Goal: Task Accomplishment & Management: Manage account settings

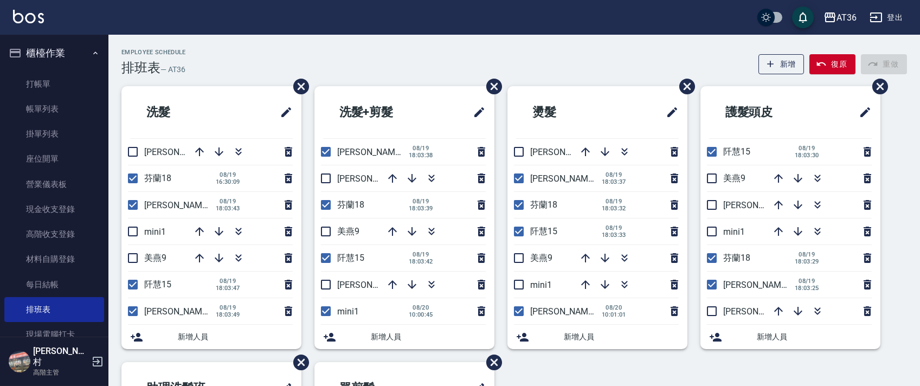
scroll to position [72, 0]
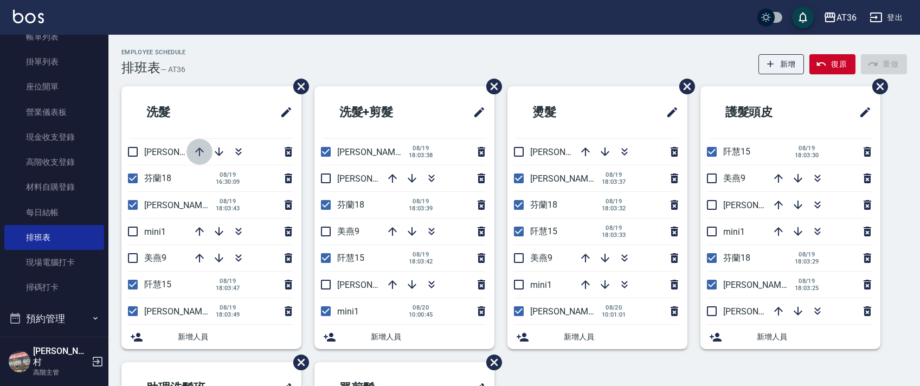
click at [197, 151] on icon "button" at bounding box center [199, 152] width 9 height 9
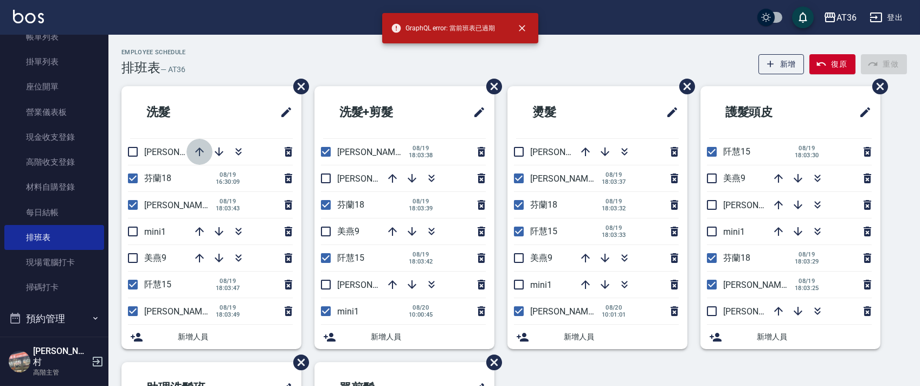
click at [201, 149] on icon "button" at bounding box center [199, 152] width 9 height 9
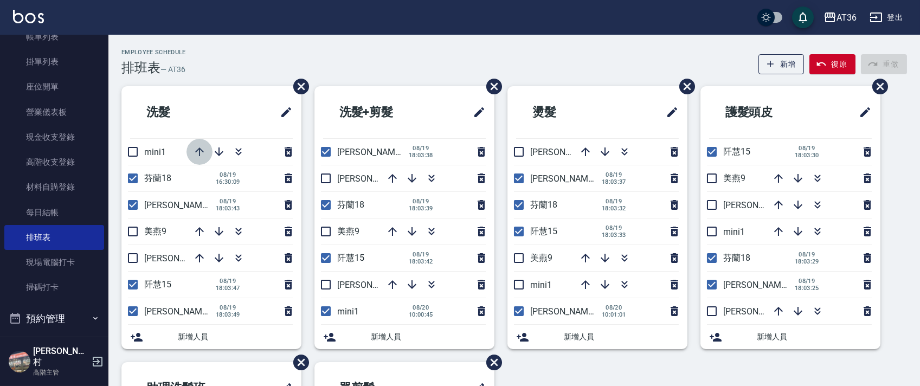
click at [201, 150] on icon "button" at bounding box center [199, 152] width 9 height 9
click at [198, 152] on icon "button" at bounding box center [199, 151] width 13 height 13
drag, startPoint x: 328, startPoint y: 177, endPoint x: 337, endPoint y: 223, distance: 47.0
click at [325, 177] on input "checkbox" at bounding box center [326, 178] width 23 height 23
checkbox input "true"
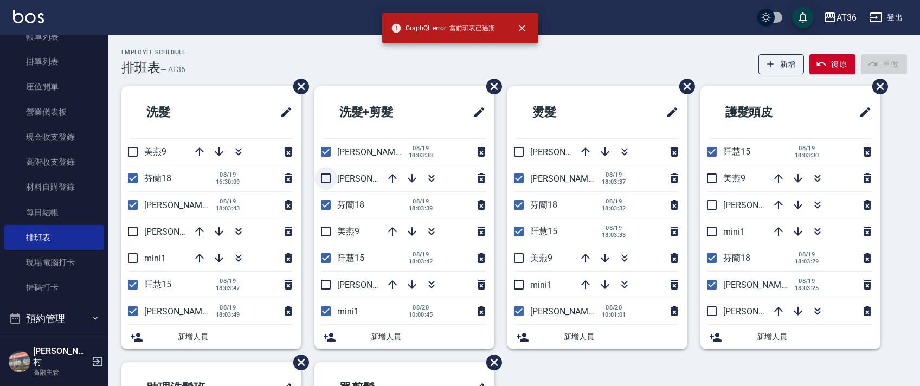
click at [328, 178] on input "checkbox" at bounding box center [326, 178] width 23 height 23
checkbox input "true"
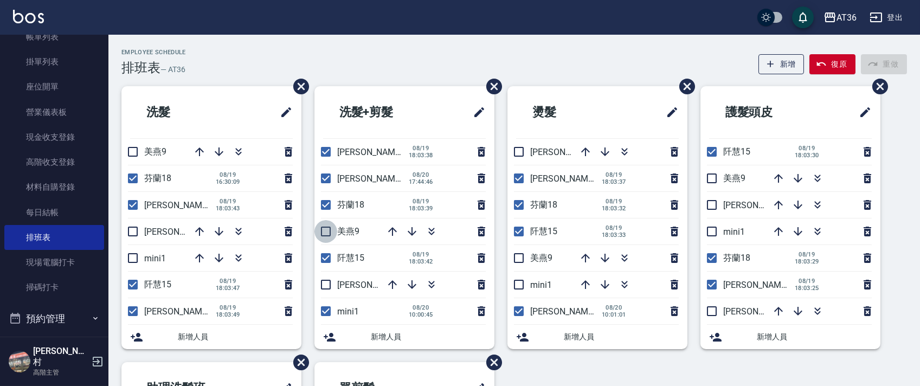
click at [324, 233] on input "checkbox" at bounding box center [326, 231] width 23 height 23
checkbox input "true"
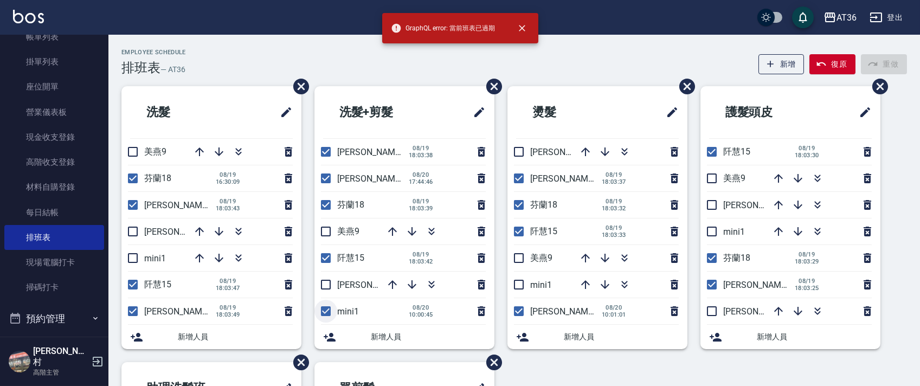
click at [326, 313] on input "checkbox" at bounding box center [326, 311] width 23 height 23
checkbox input "false"
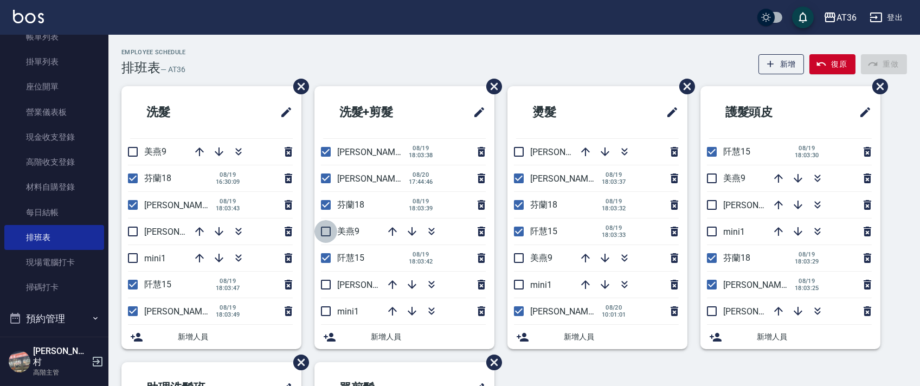
click at [327, 232] on input "checkbox" at bounding box center [326, 231] width 23 height 23
checkbox input "true"
click at [324, 230] on input "checkbox" at bounding box center [326, 231] width 23 height 23
checkbox input "true"
click at [393, 286] on icon "button" at bounding box center [392, 284] width 13 height 13
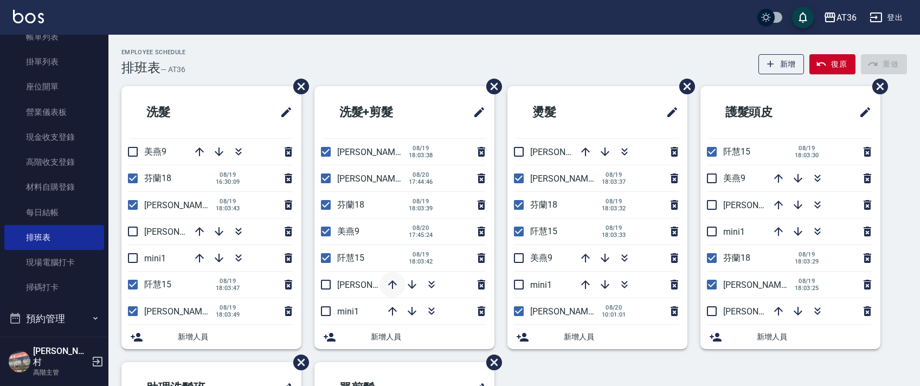
click at [392, 279] on icon "button" at bounding box center [392, 284] width 13 height 13
click at [131, 151] on input "checkbox" at bounding box center [132, 151] width 23 height 23
checkbox input "true"
click at [716, 177] on input "checkbox" at bounding box center [712, 178] width 23 height 23
checkbox input "true"
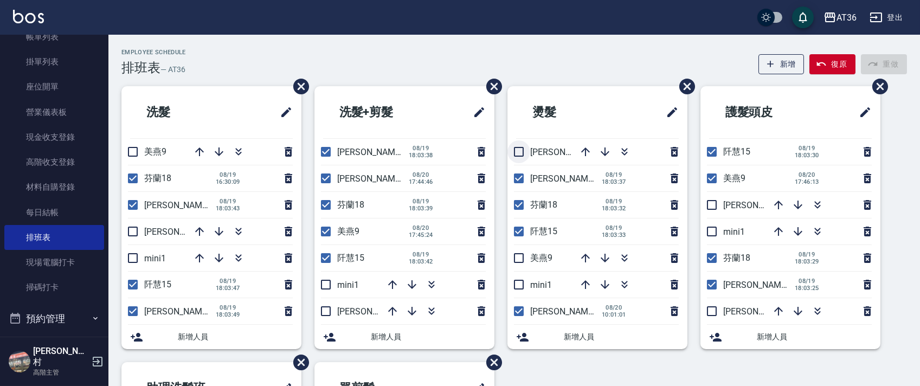
click at [522, 155] on input "checkbox" at bounding box center [519, 151] width 23 height 23
checkbox input "true"
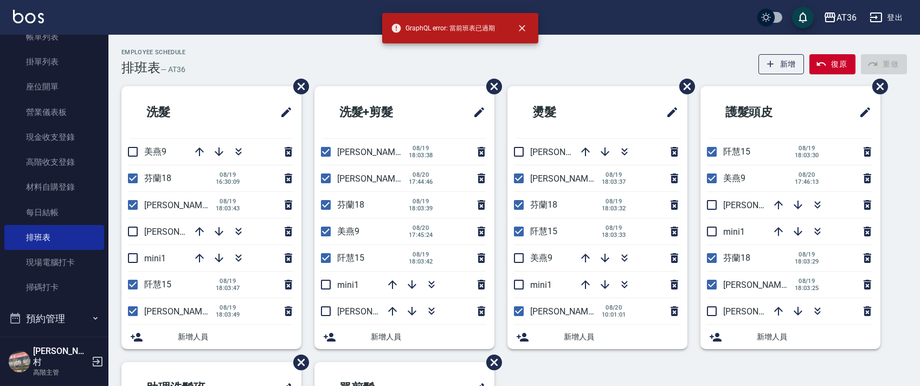
click at [522, 252] on input "checkbox" at bounding box center [519, 258] width 23 height 23
checkbox input "true"
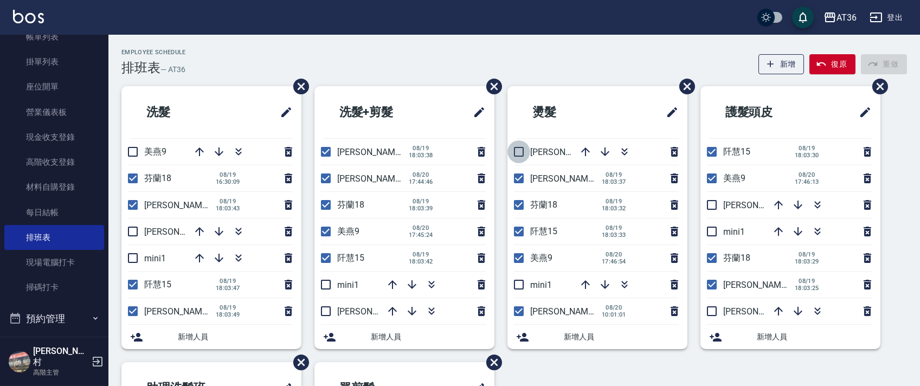
click at [516, 150] on input "checkbox" at bounding box center [519, 151] width 23 height 23
checkbox input "true"
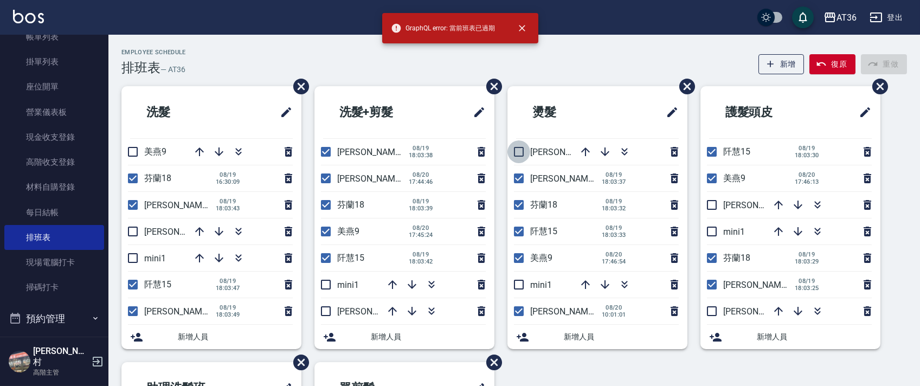
click at [514, 157] on input "checkbox" at bounding box center [519, 151] width 23 height 23
checkbox input "true"
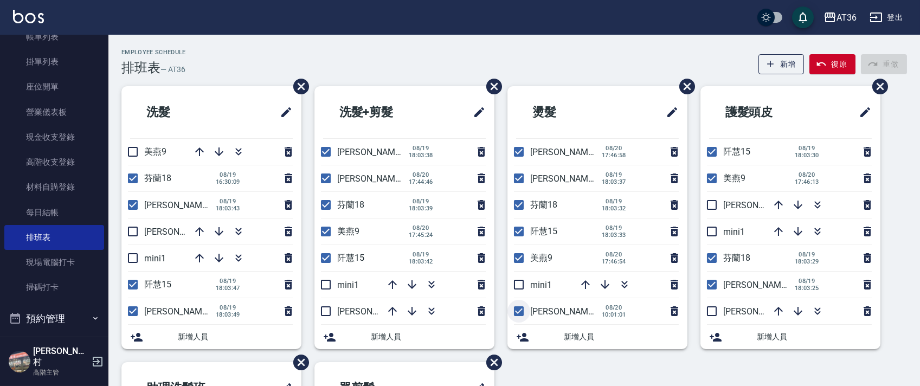
click at [523, 309] on input "checkbox" at bounding box center [519, 311] width 23 height 23
checkbox input "false"
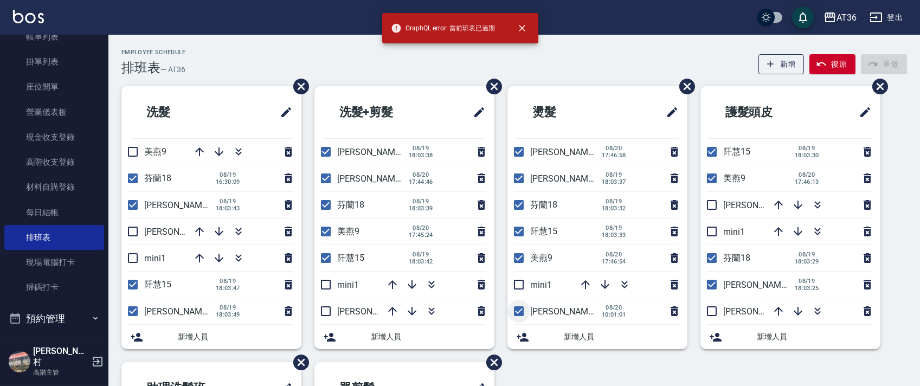
click at [527, 309] on input "checkbox" at bounding box center [519, 311] width 23 height 23
checkbox input "false"
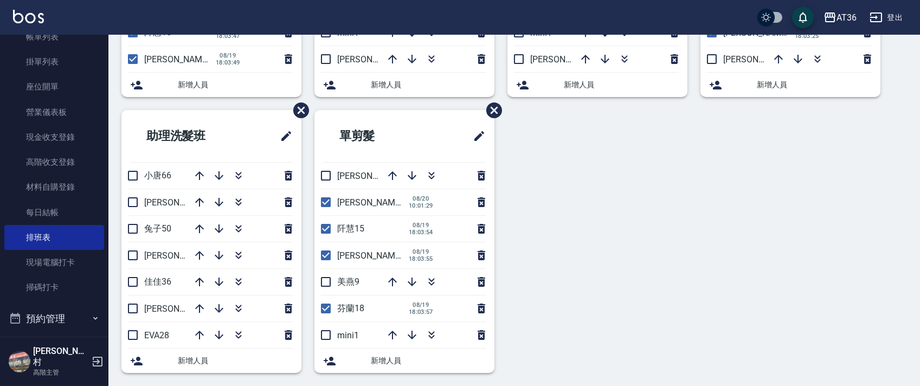
scroll to position [257, 0]
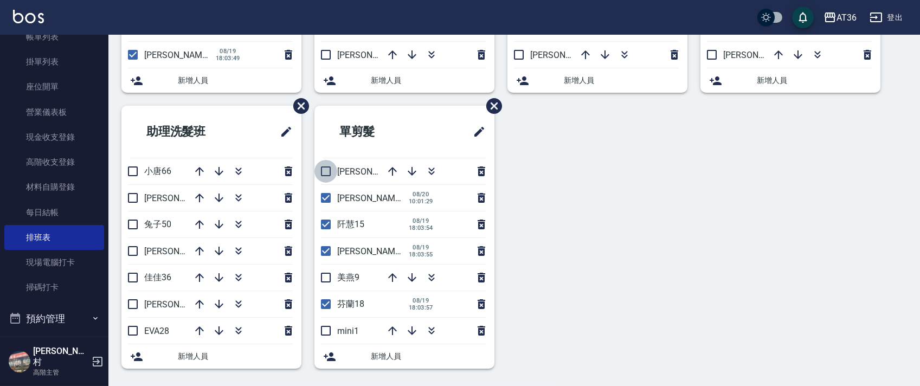
click at [330, 170] on input "checkbox" at bounding box center [326, 171] width 23 height 23
checkbox input "true"
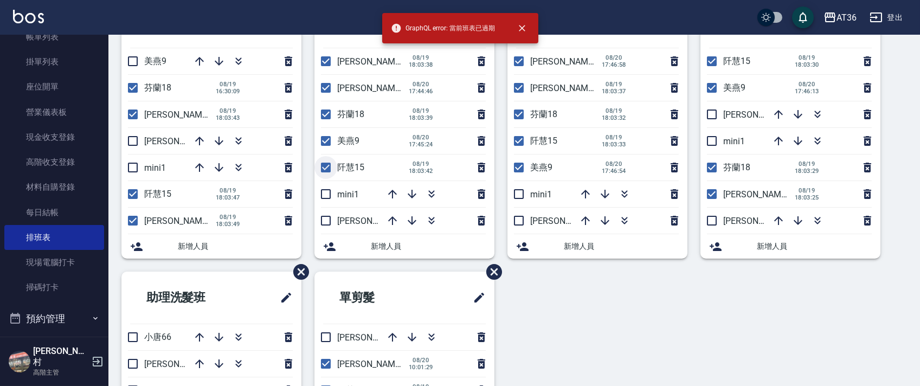
scroll to position [217, 0]
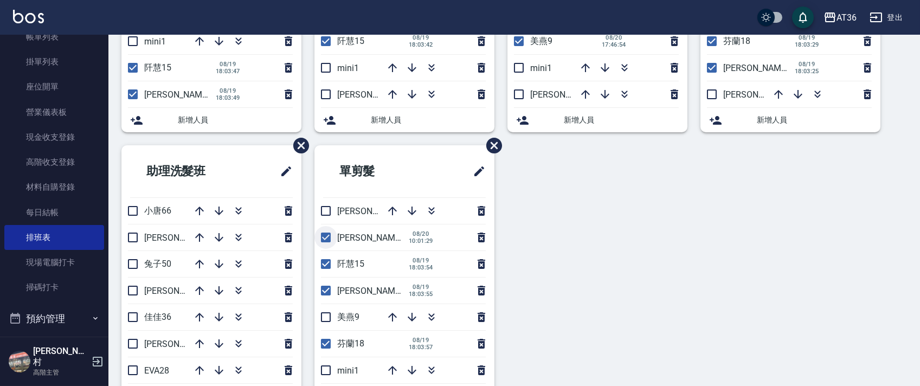
click at [328, 235] on input "checkbox" at bounding box center [326, 237] width 23 height 23
checkbox input "false"
click at [330, 316] on input "checkbox" at bounding box center [326, 317] width 23 height 23
checkbox input "true"
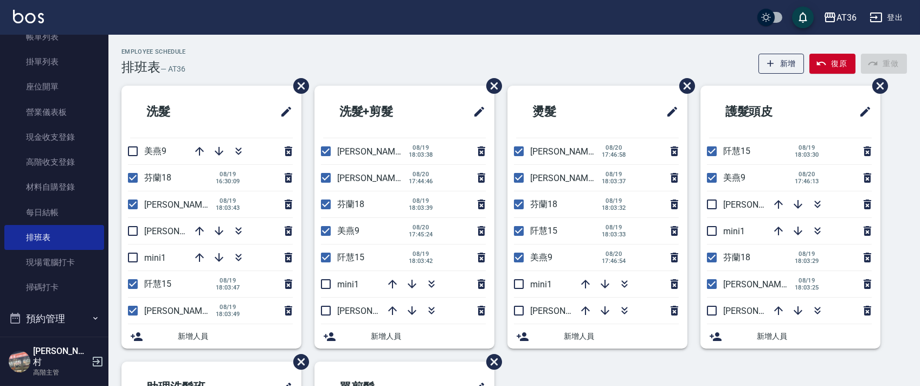
scroll to position [0, 0]
click at [141, 314] on input "checkbox" at bounding box center [132, 311] width 23 height 23
checkbox input "false"
click at [334, 232] on input "checkbox" at bounding box center [326, 231] width 23 height 23
checkbox input "false"
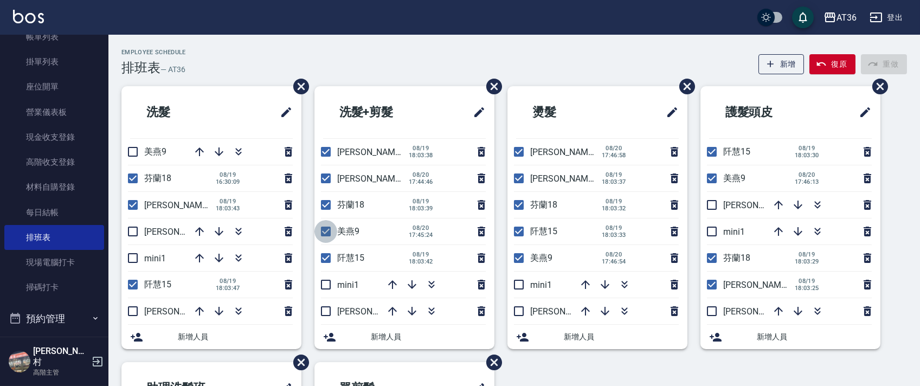
click at [327, 231] on input "checkbox" at bounding box center [326, 231] width 23 height 23
checkbox input "false"
click at [522, 255] on input "checkbox" at bounding box center [519, 258] width 23 height 23
checkbox input "false"
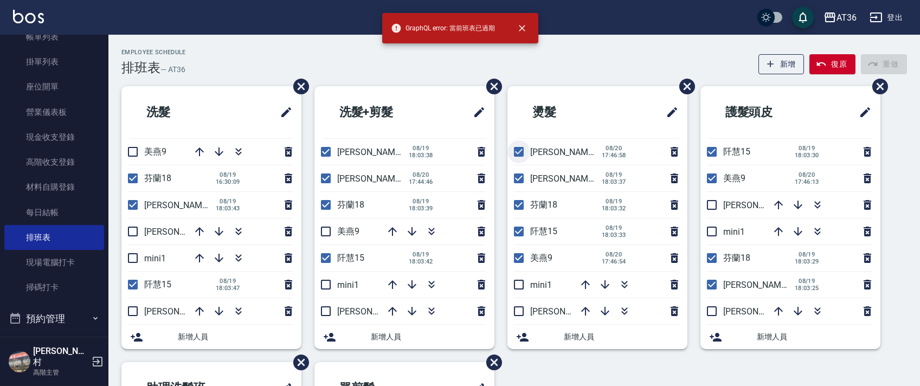
click at [521, 148] on input "checkbox" at bounding box center [519, 151] width 23 height 23
checkbox input "false"
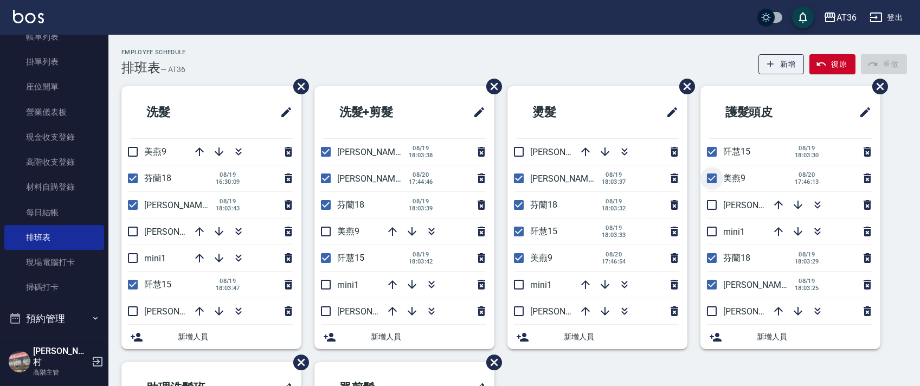
click at [710, 174] on input "checkbox" at bounding box center [712, 178] width 23 height 23
checkbox input "false"
click at [128, 148] on input "checkbox" at bounding box center [132, 151] width 23 height 23
checkbox input "true"
click at [134, 236] on input "checkbox" at bounding box center [132, 231] width 23 height 23
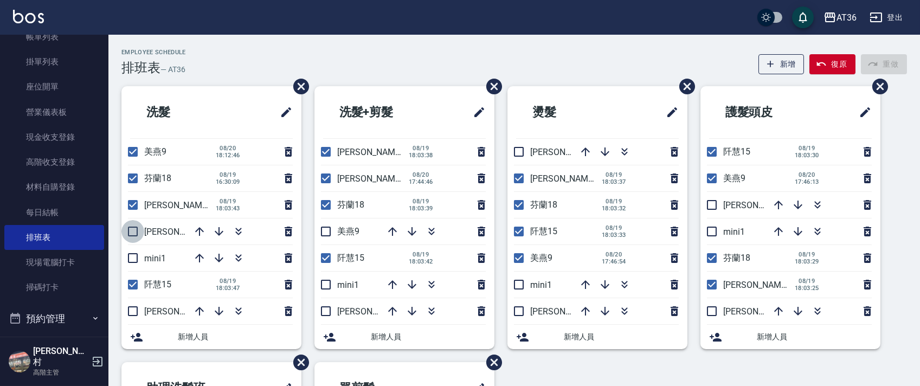
checkbox input "true"
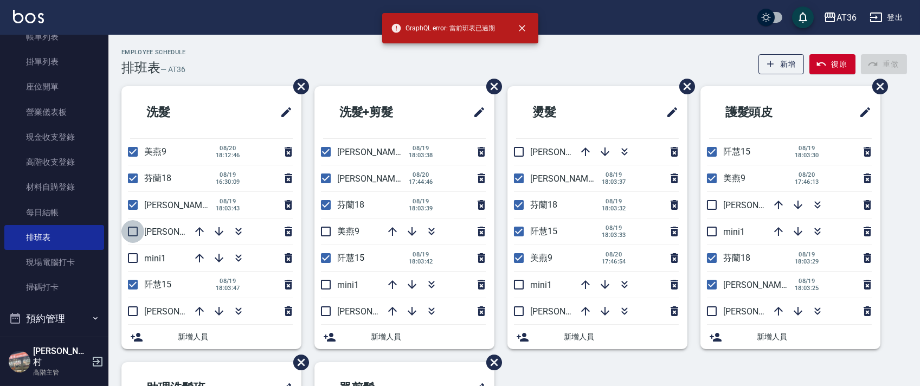
click at [136, 230] on input "checkbox" at bounding box center [132, 231] width 23 height 23
checkbox input "true"
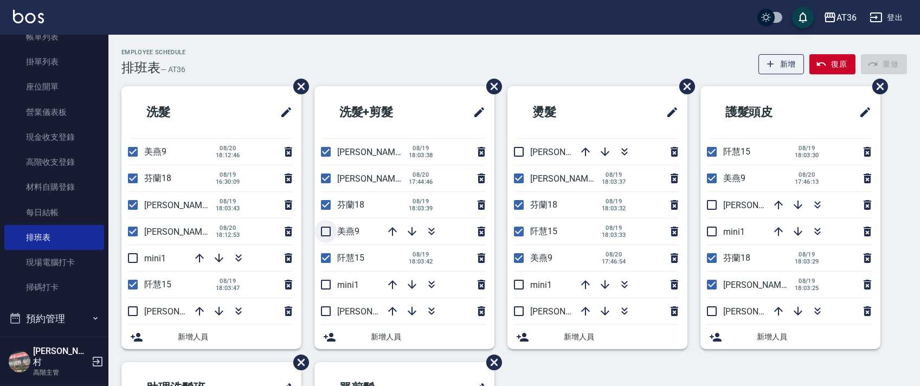
click at [325, 235] on input "checkbox" at bounding box center [326, 231] width 23 height 23
checkbox input "true"
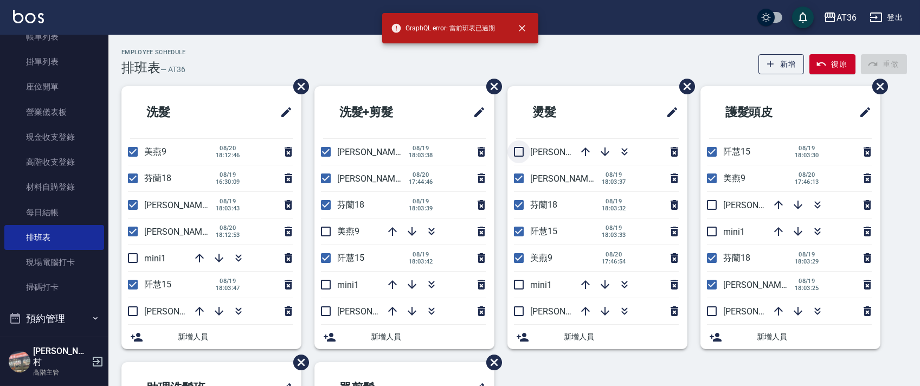
click at [523, 152] on input "checkbox" at bounding box center [519, 151] width 23 height 23
checkbox input "true"
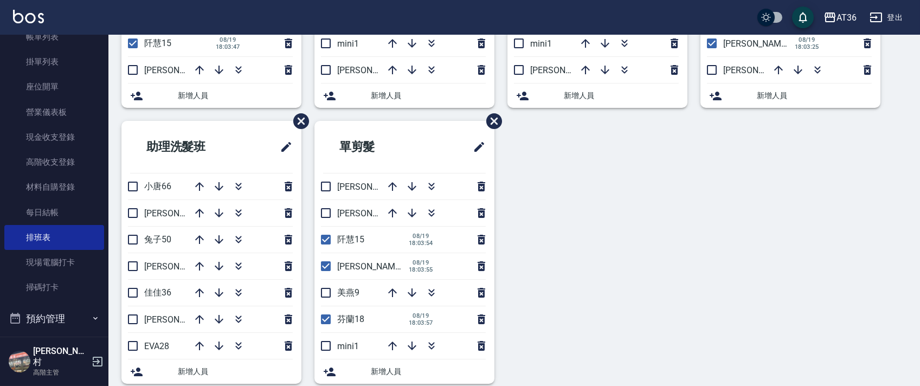
scroll to position [252, 0]
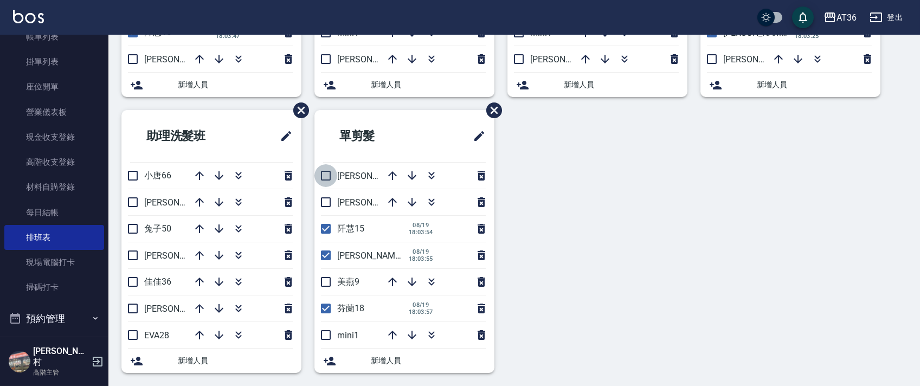
click at [330, 175] on input "checkbox" at bounding box center [326, 175] width 23 height 23
checkbox input "true"
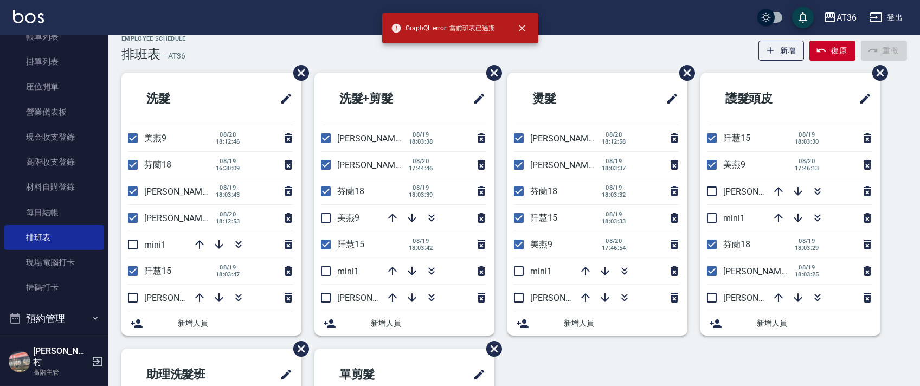
scroll to position [257, 0]
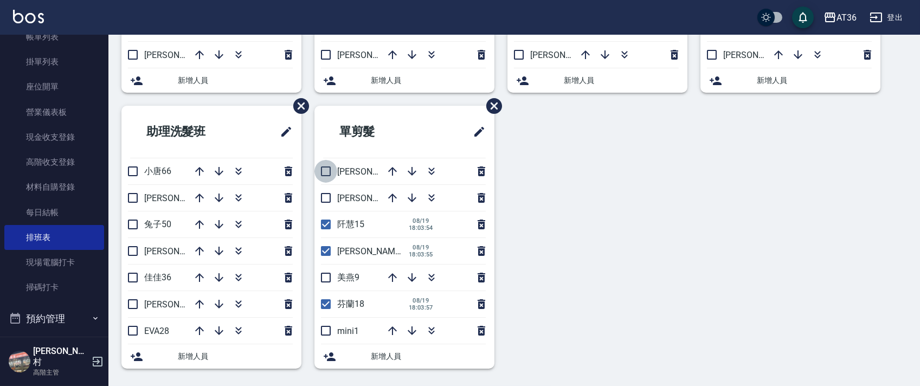
click at [323, 174] on input "checkbox" at bounding box center [326, 171] width 23 height 23
checkbox input "true"
click at [325, 278] on input "checkbox" at bounding box center [326, 277] width 23 height 23
checkbox input "true"
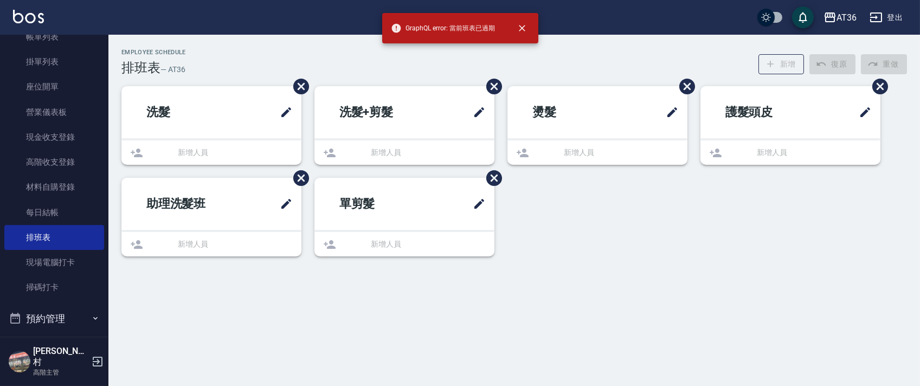
scroll to position [0, 0]
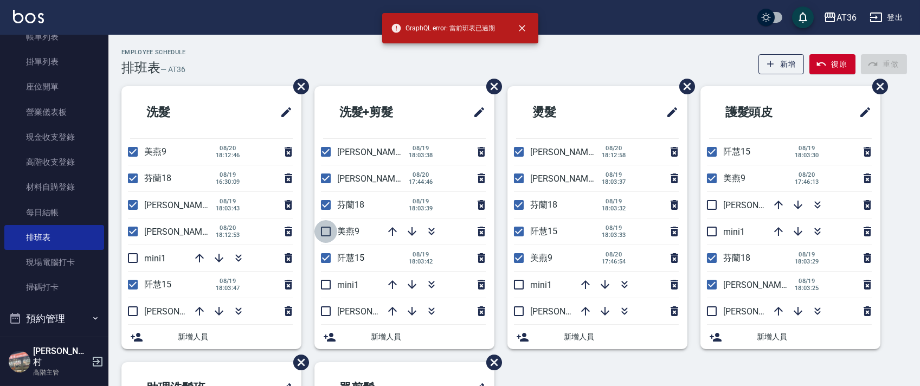
click at [328, 232] on input "checkbox" at bounding box center [326, 231] width 23 height 23
checkbox input "true"
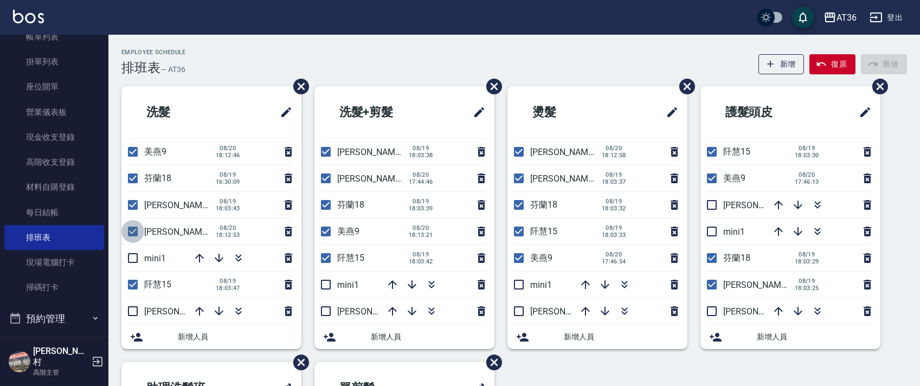
click at [137, 229] on input "checkbox" at bounding box center [132, 231] width 23 height 23
checkbox input "false"
